Goal: Check status: Check status

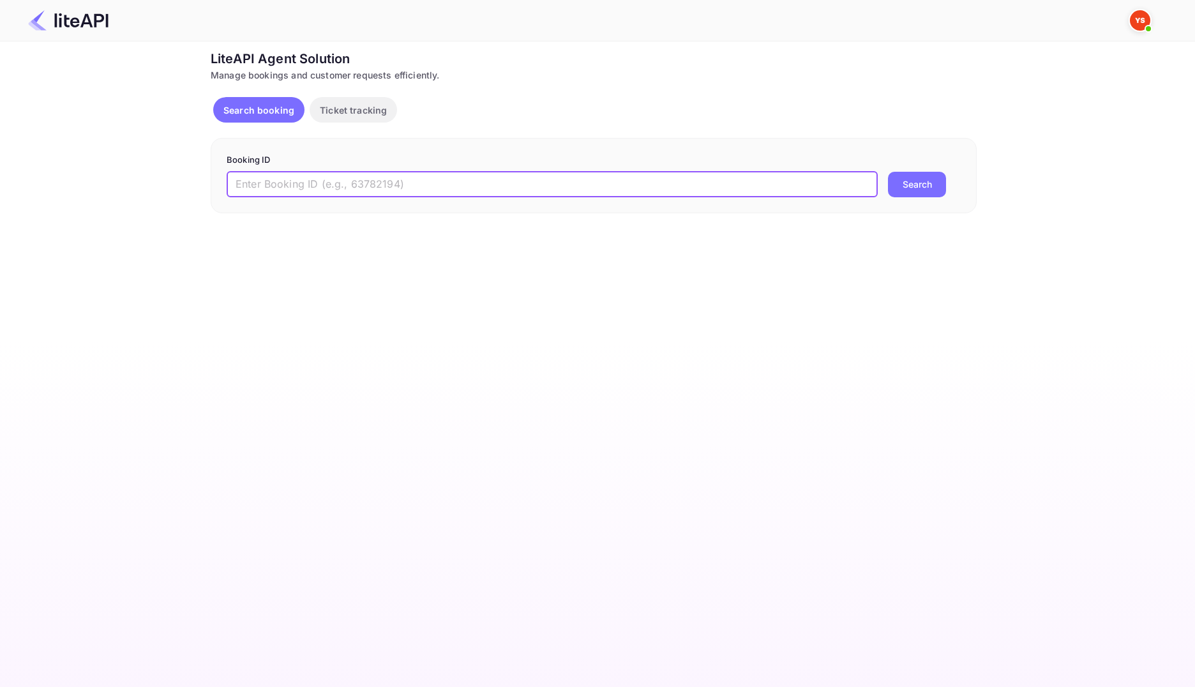
click at [527, 190] on input "text" at bounding box center [552, 185] width 651 height 26
paste input "8950774"
type input "8950774"
click at [893, 192] on button "Search" at bounding box center [917, 185] width 58 height 26
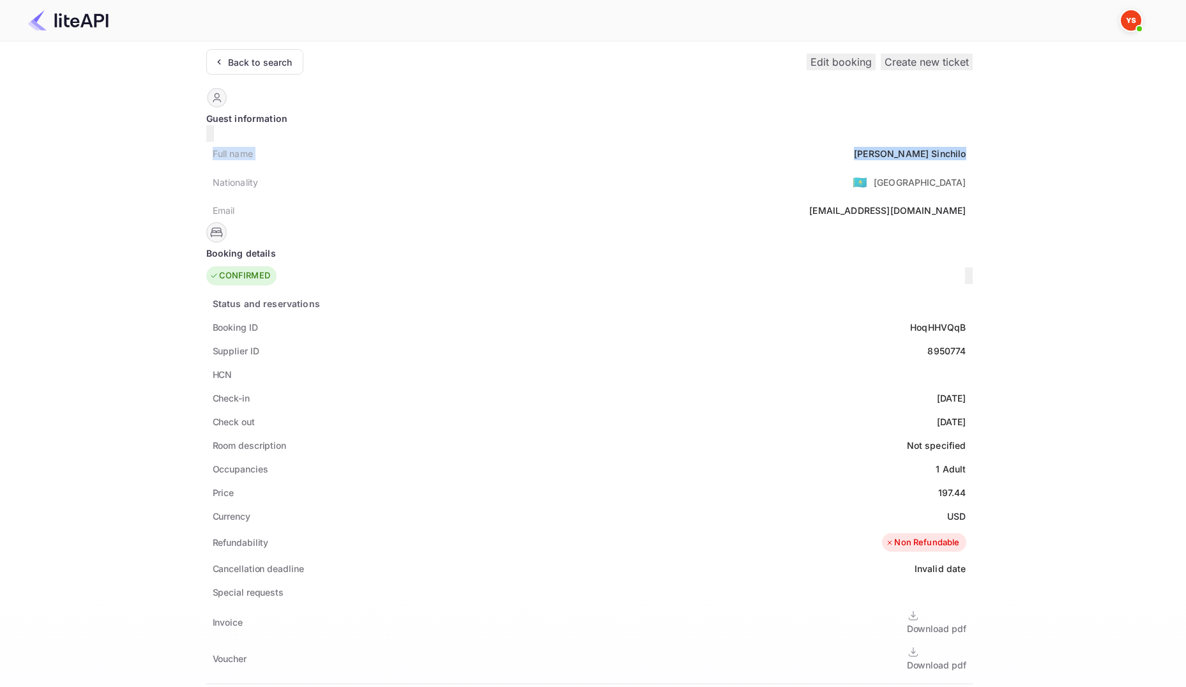
drag, startPoint x: 215, startPoint y: 147, endPoint x: 574, endPoint y: 140, distance: 359.5
click at [574, 142] on div "Full name Ekaterina Sinchilo" at bounding box center [589, 154] width 766 height 24
copy div "Full name Ekaterina Sinchilo"
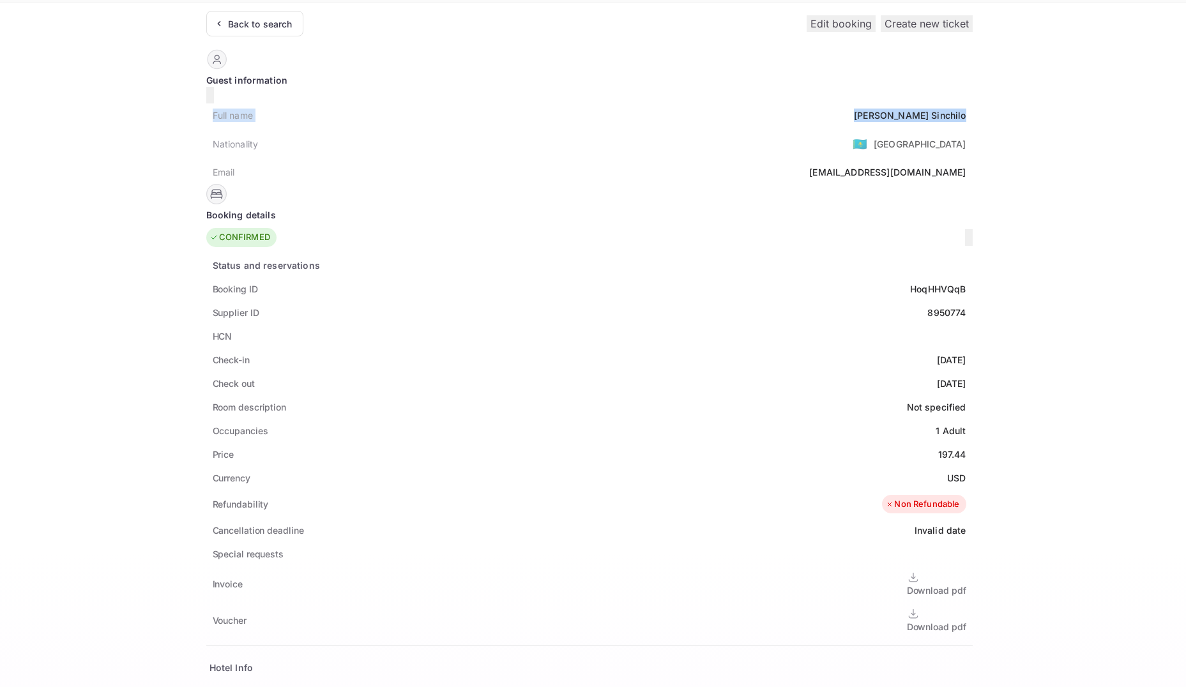
scroll to position [128, 0]
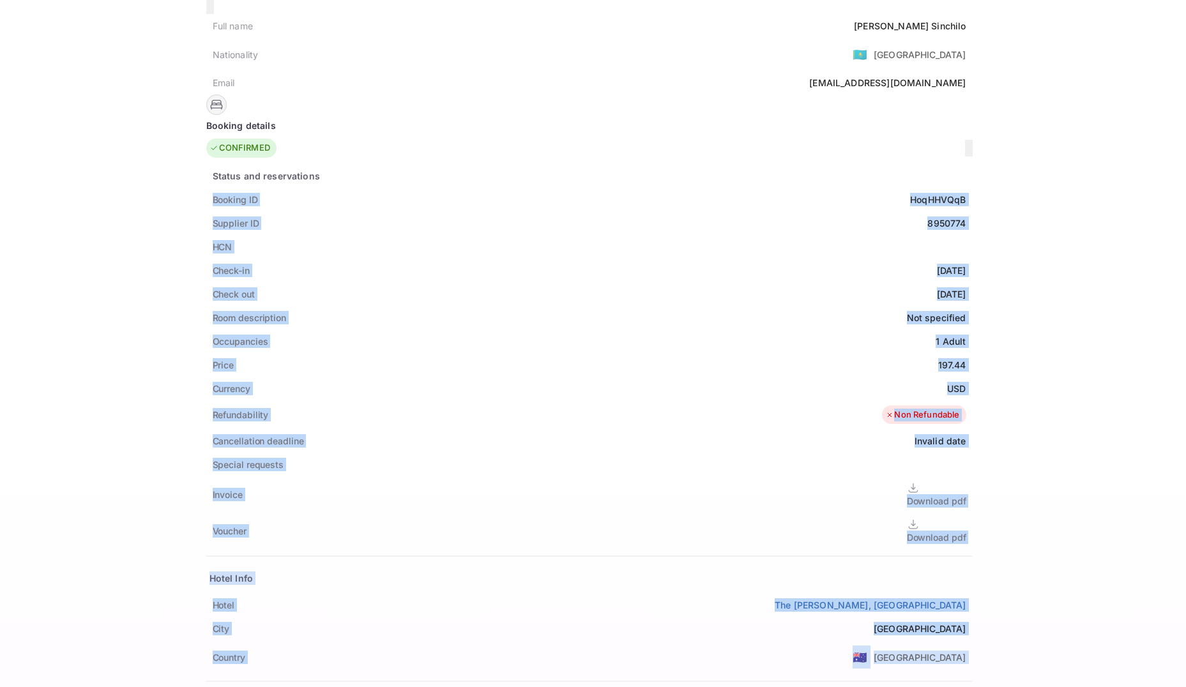
drag, startPoint x: 214, startPoint y: 185, endPoint x: 584, endPoint y: 211, distance: 371.2
click at [584, 211] on div "Guest information Full name Ekaterina Sinchilo Nationality 🇰🇿 Kazakhstan Email …" at bounding box center [589, 521] width 766 height 1122
click at [927, 216] on div "8950774" at bounding box center [946, 222] width 38 height 13
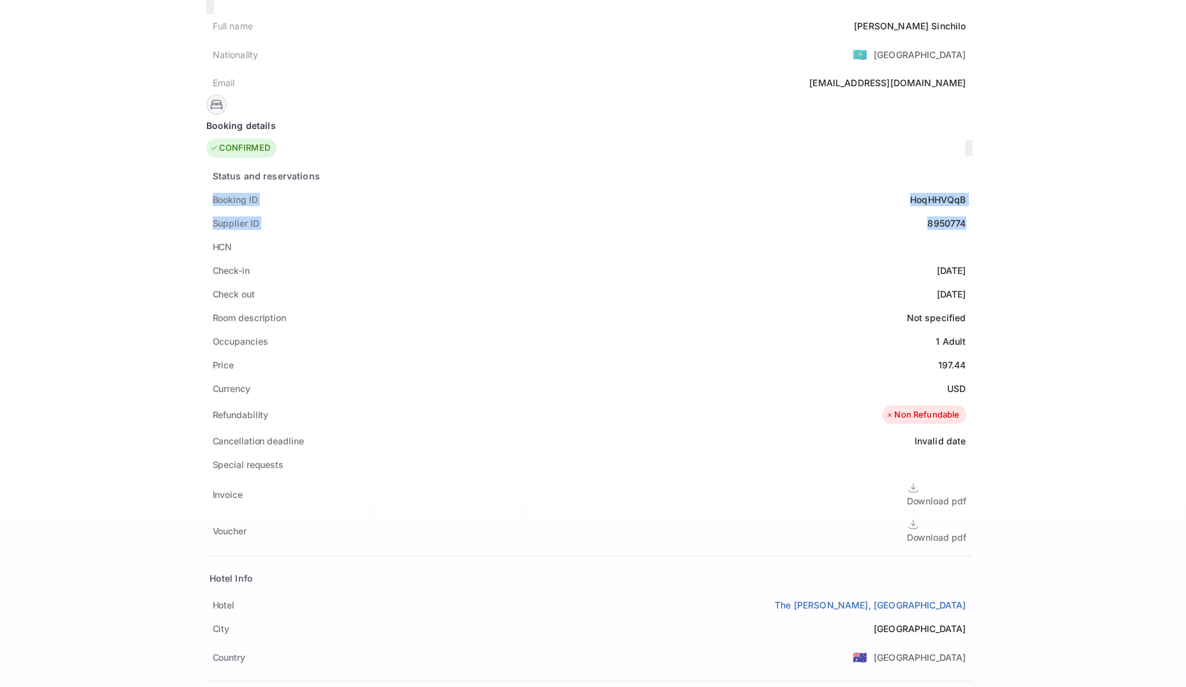
drag, startPoint x: 577, startPoint y: 208, endPoint x: 216, endPoint y: 186, distance: 362.0
click at [216, 186] on div "Status and reservations Booking ID HoqHHVQqB Supplier ID 8950774 HCN Check-in 2…" at bounding box center [589, 476] width 766 height 625
copy div "Booking ID HoqHHVQqB Supplier ID 8950774"
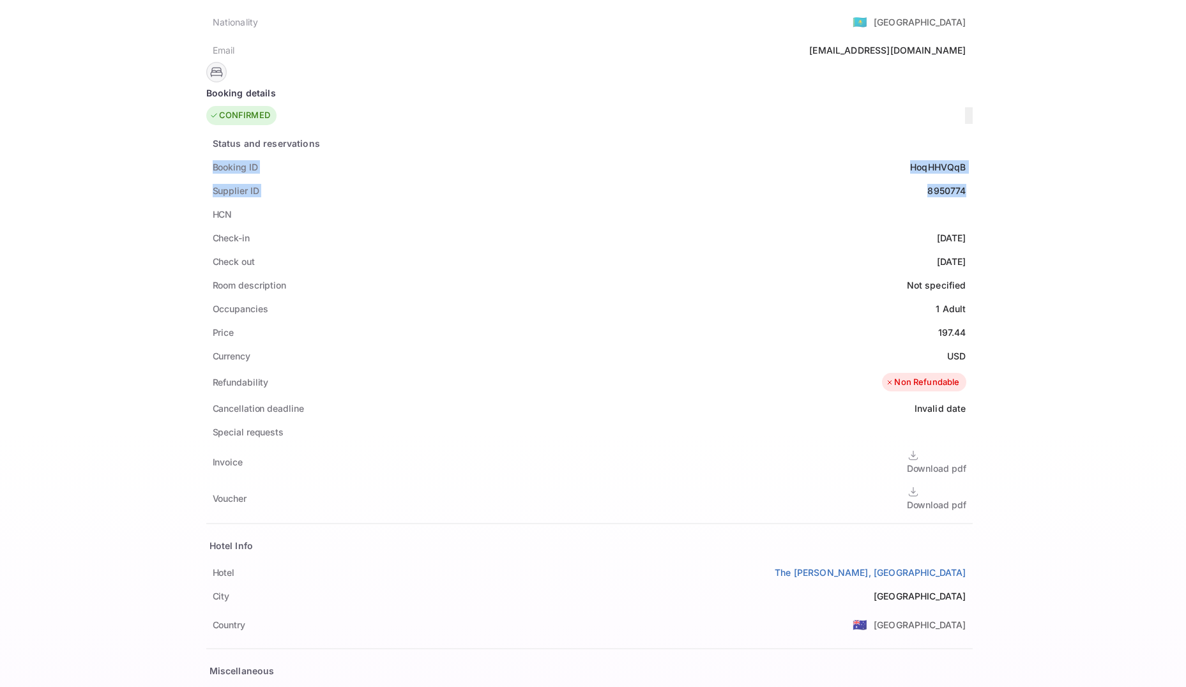
scroll to position [192, 0]
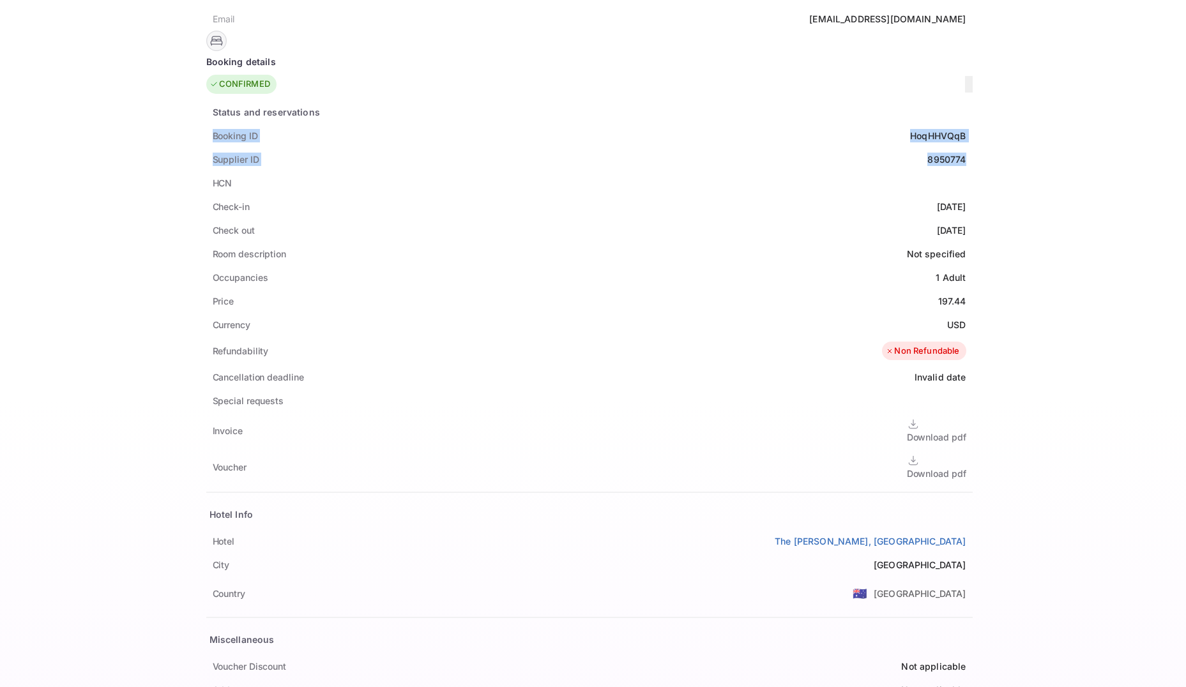
drag, startPoint x: 221, startPoint y: 193, endPoint x: 577, endPoint y: 211, distance: 356.7
click at [577, 211] on div "Status and reservations Booking ID HoqHHVQqB Supplier ID 8950774 HCN Check-in 2…" at bounding box center [589, 412] width 766 height 625
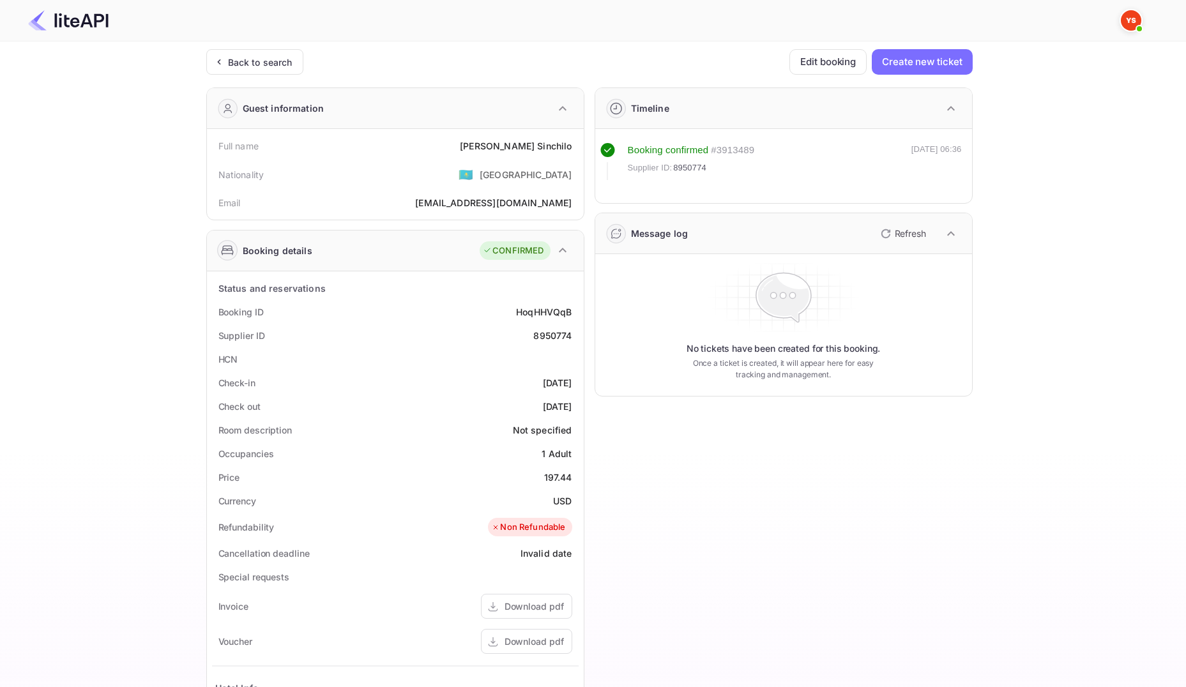
click at [90, 17] on img at bounding box center [68, 20] width 80 height 20
click at [267, 70] on div "Back to search" at bounding box center [254, 62] width 97 height 26
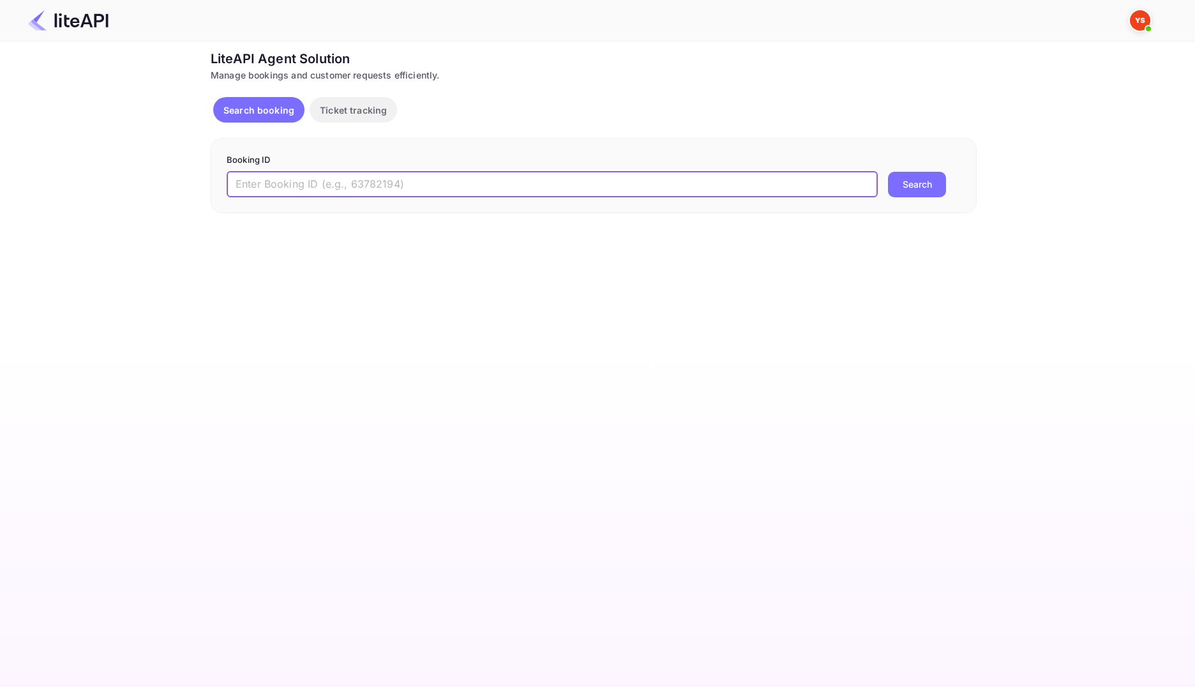
click at [301, 190] on input "text" at bounding box center [552, 185] width 651 height 26
paste input "8950854"
type input "8950854"
click at [914, 180] on button "Search" at bounding box center [917, 185] width 58 height 26
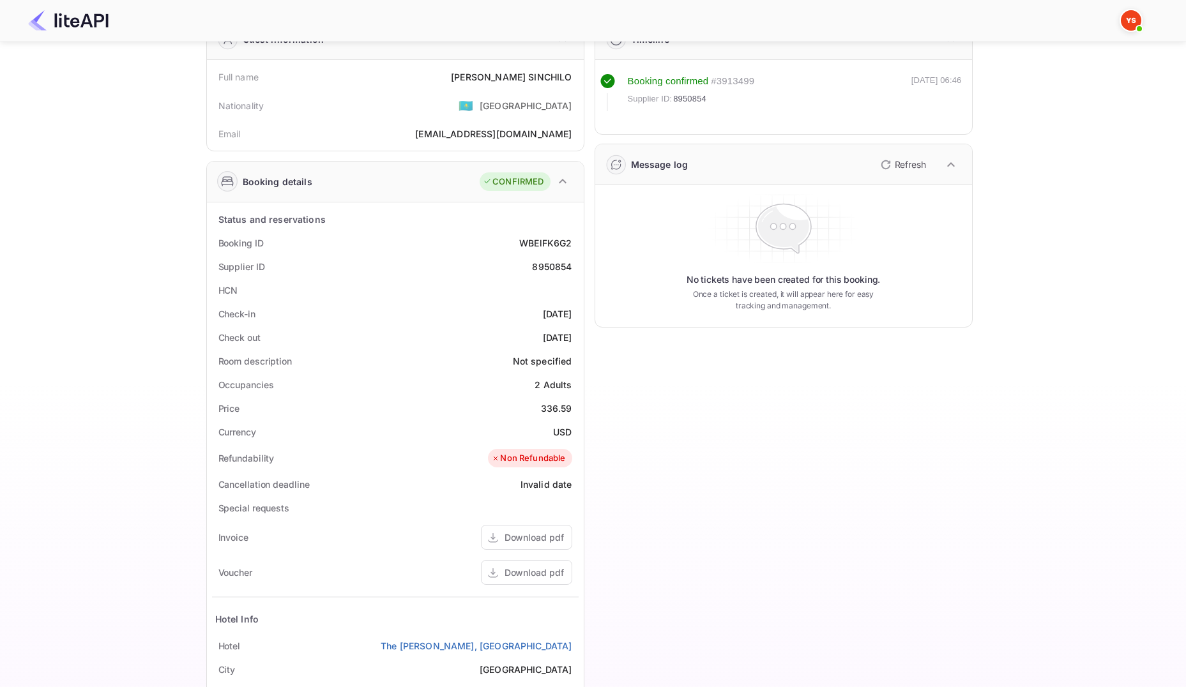
scroll to position [50, 0]
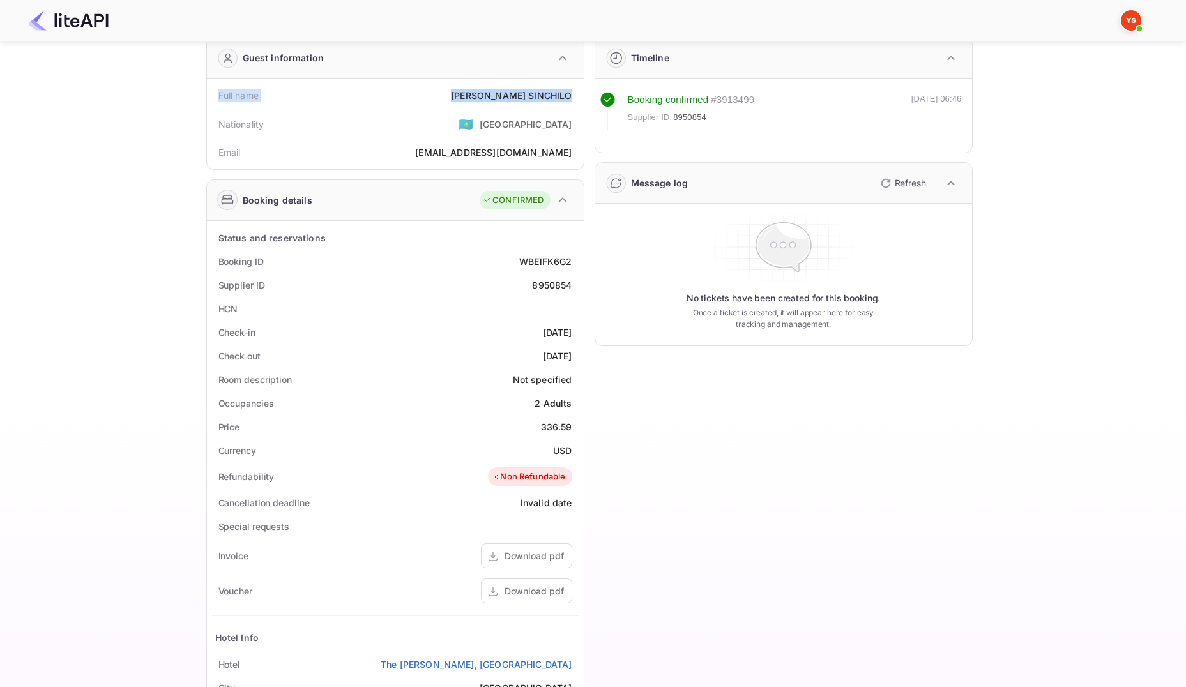
drag, startPoint x: 251, startPoint y: 98, endPoint x: 578, endPoint y: 95, distance: 327.5
click at [578, 95] on div "Full name [PERSON_NAME] Nationality 🇰🇿 [DEMOGRAPHIC_DATA] Email [EMAIL_ADDRESS]…" at bounding box center [395, 124] width 377 height 91
copy div "Full name [PERSON_NAME]"
drag, startPoint x: 219, startPoint y: 260, endPoint x: 575, endPoint y: 285, distance: 356.5
click at [575, 285] on div "Status and reservations Booking ID WBElFK6G2 Supplier ID 8950854 HCN Check-in […" at bounding box center [395, 537] width 366 height 622
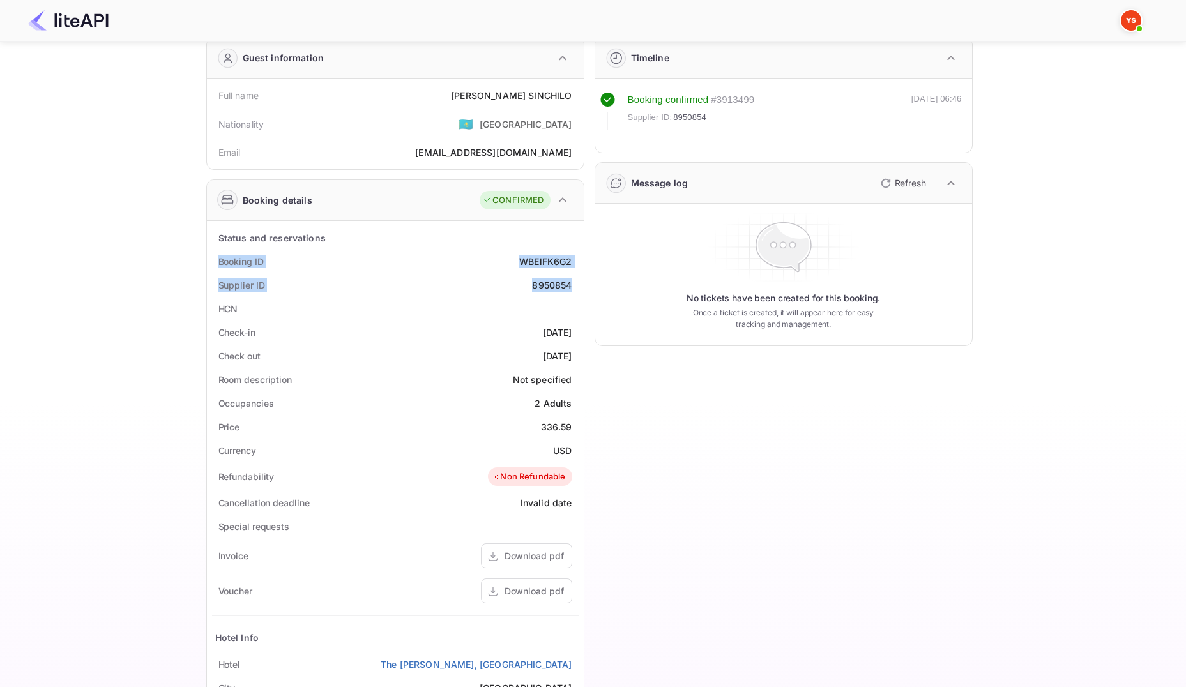
copy div "Booking ID WBElFK6G2 Supplier ID 8950854"
drag, startPoint x: 223, startPoint y: 334, endPoint x: 578, endPoint y: 349, distance: 355.3
click at [578, 349] on div "Status and reservations Booking ID WBElFK6G2 Supplier ID 8950854 HCN Check-in […" at bounding box center [395, 537] width 366 height 622
copy div "Check-in [DATE] Check out [DATE]"
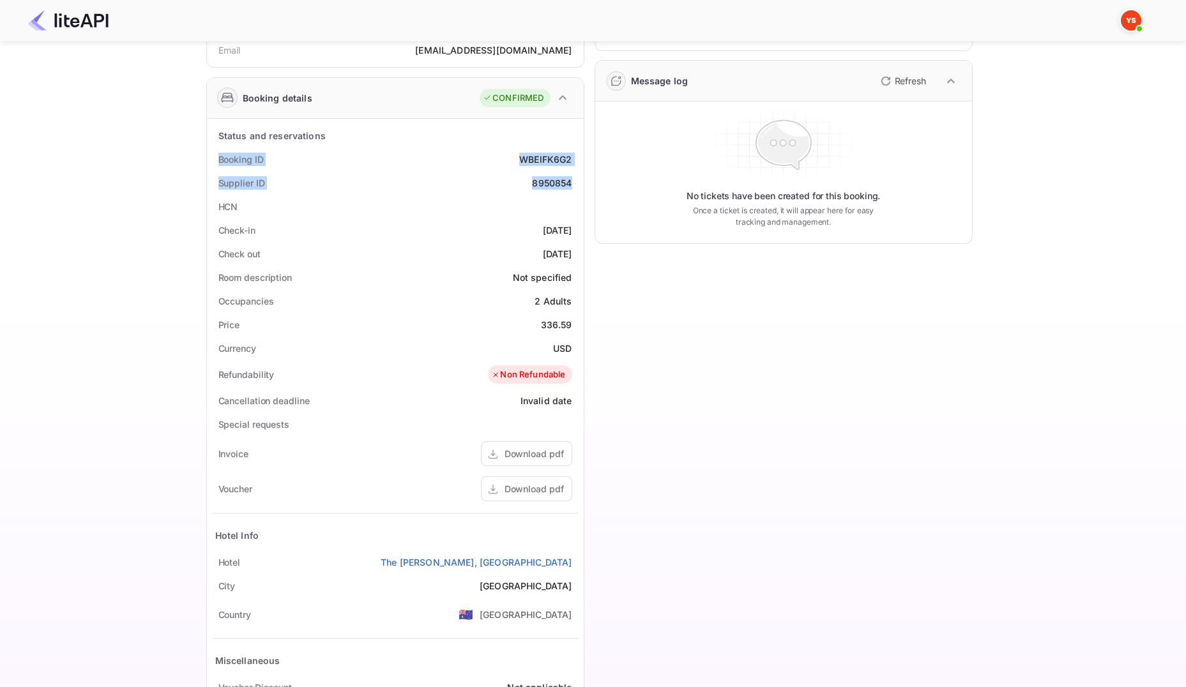
scroll to position [242, 0]
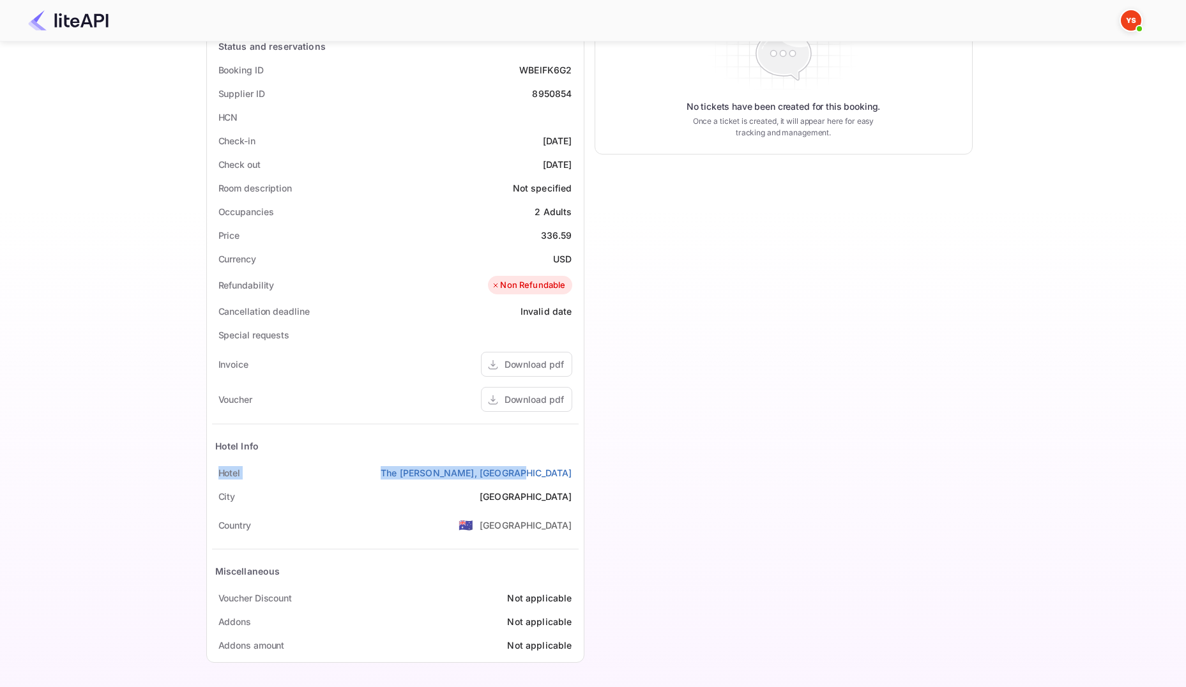
drag, startPoint x: 217, startPoint y: 475, endPoint x: 580, endPoint y: 474, distance: 362.6
click at [580, 474] on div "Status and reservations Booking ID WBElFK6G2 Supplier ID 8950854 HCN Check-in […" at bounding box center [395, 345] width 377 height 633
copy div "[GEOGRAPHIC_DATA][PERSON_NAME], [GEOGRAPHIC_DATA]"
click at [539, 471] on link "The [PERSON_NAME], [GEOGRAPHIC_DATA]" at bounding box center [475, 472] width 191 height 13
click at [552, 394] on div "Download pdf" at bounding box center [533, 399] width 59 height 13
